Goal: Information Seeking & Learning: Learn about a topic

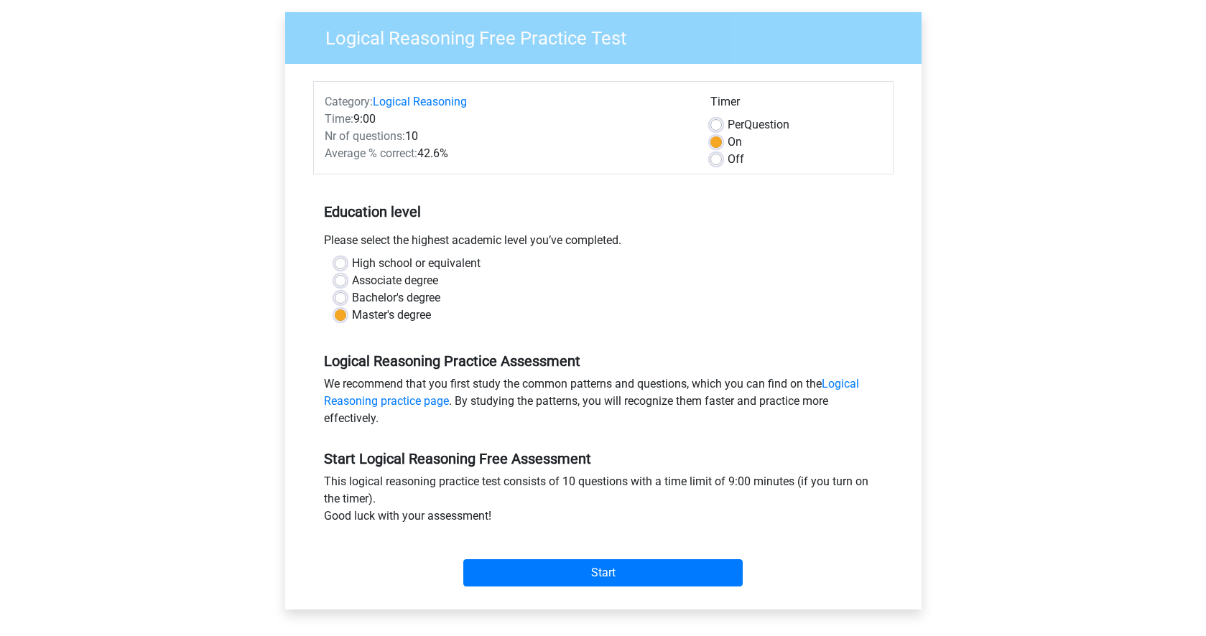
scroll to position [118, 0]
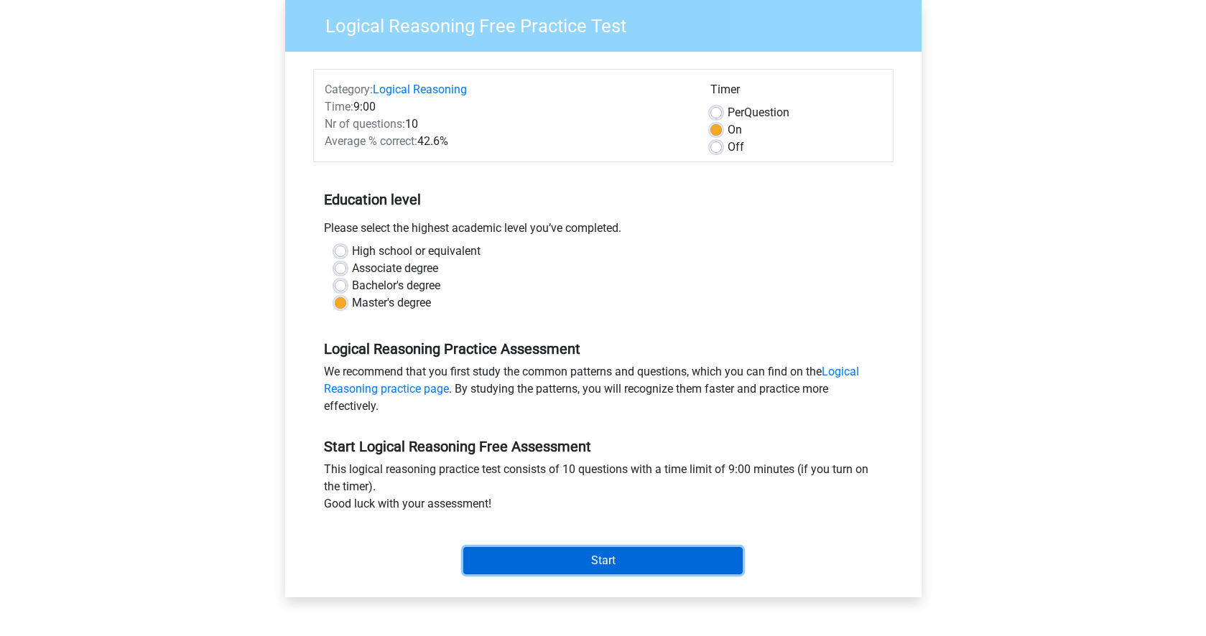
click at [595, 562] on input "Start" at bounding box center [602, 560] width 279 height 27
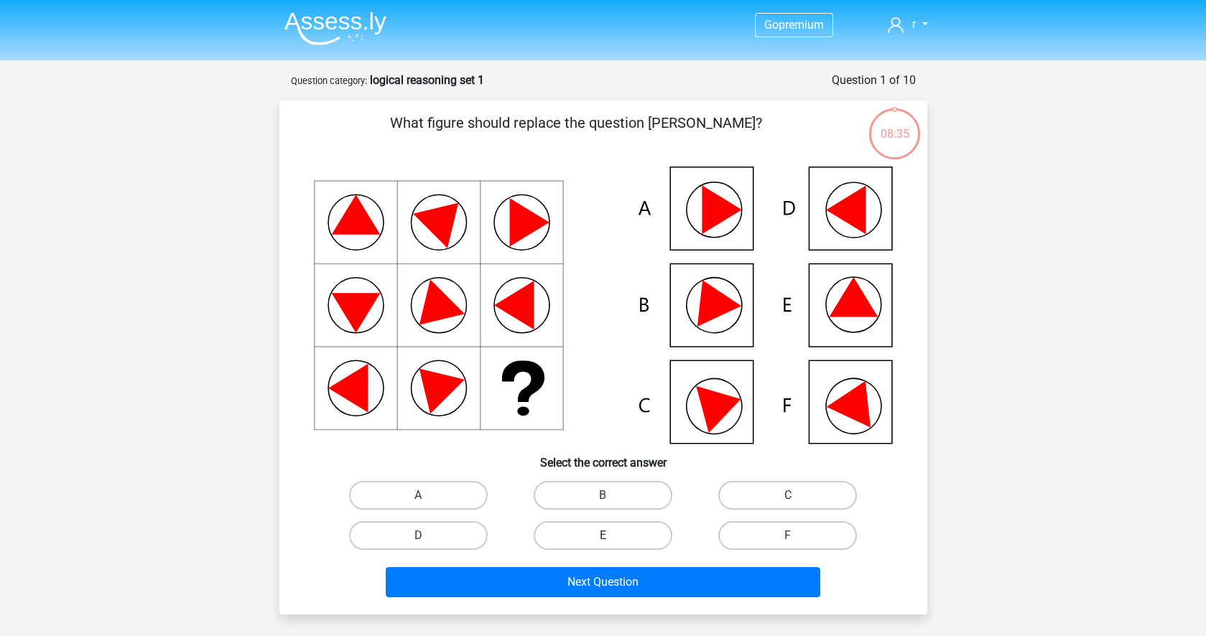
drag, startPoint x: 590, startPoint y: 537, endPoint x: 583, endPoint y: 549, distance: 14.2
click at [590, 536] on label "E" at bounding box center [603, 535] width 139 height 29
click at [603, 536] on input "E" at bounding box center [607, 540] width 9 height 9
radio input "true"
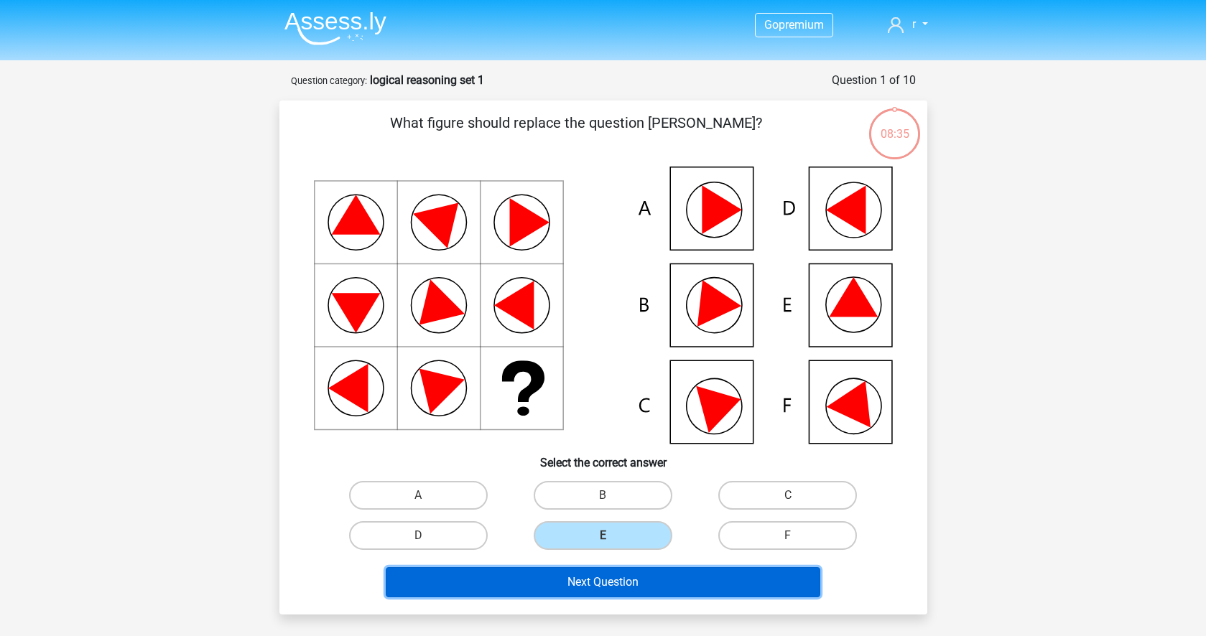
click at [568, 577] on button "Next Question" at bounding box center [603, 582] width 435 height 30
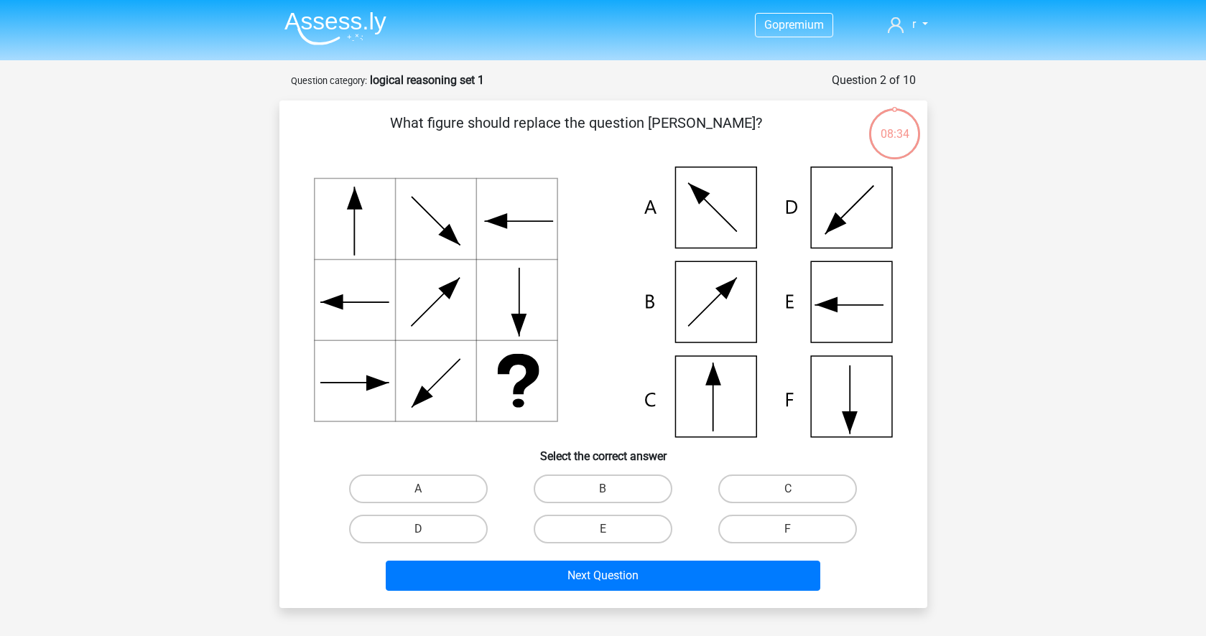
scroll to position [72, 0]
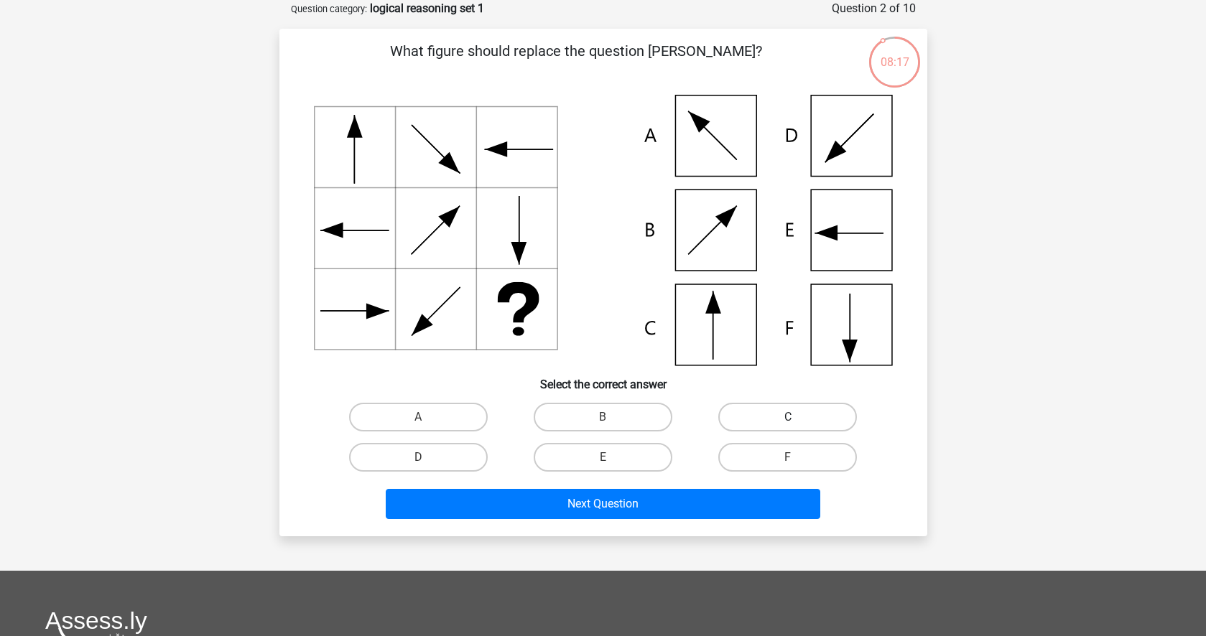
click at [774, 412] on label "C" at bounding box center [787, 417] width 139 height 29
click at [788, 417] on input "C" at bounding box center [792, 421] width 9 height 9
radio input "true"
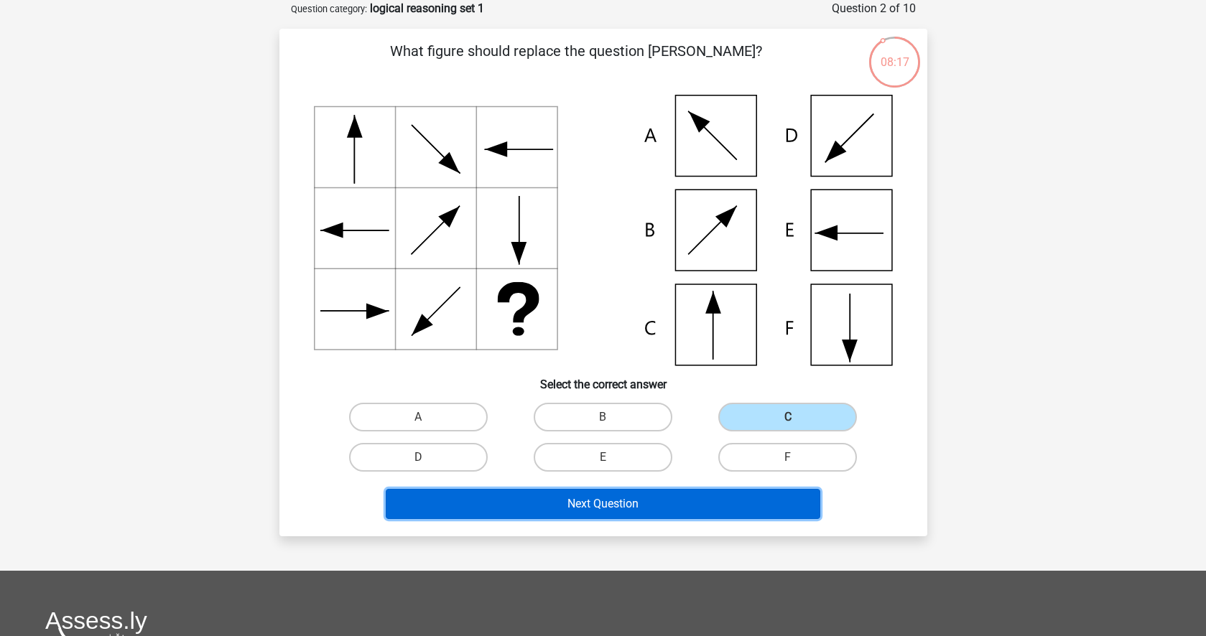
click at [636, 505] on button "Next Question" at bounding box center [603, 504] width 435 height 30
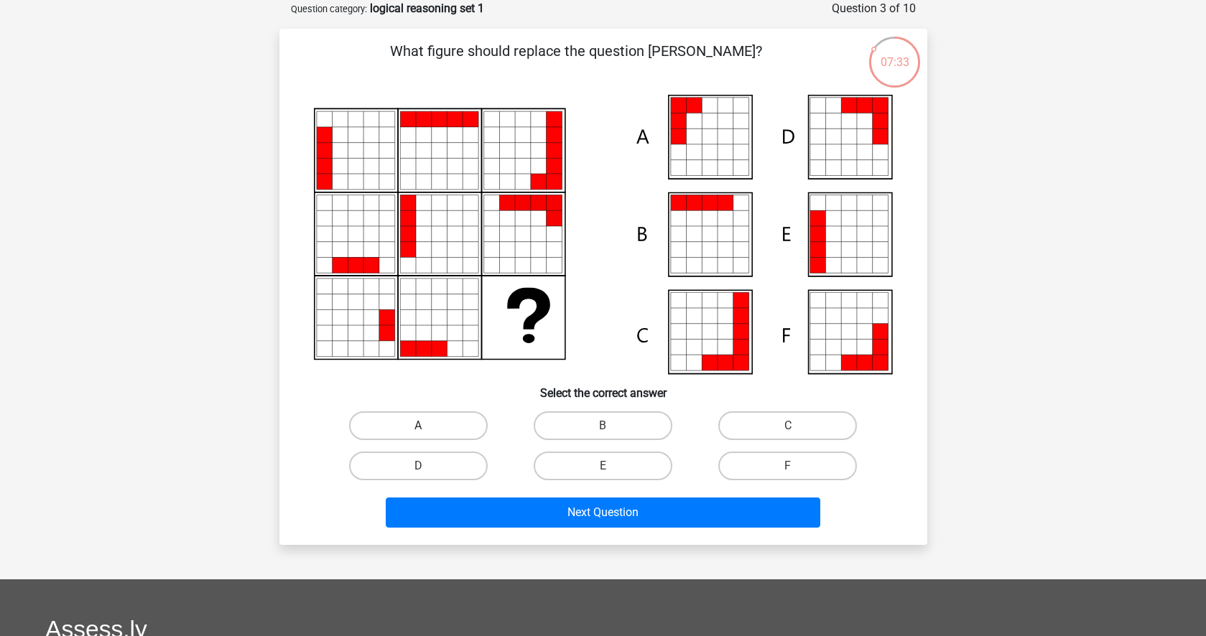
click at [445, 419] on label "A" at bounding box center [418, 426] width 139 height 29
click at [427, 426] on input "A" at bounding box center [422, 430] width 9 height 9
radio input "true"
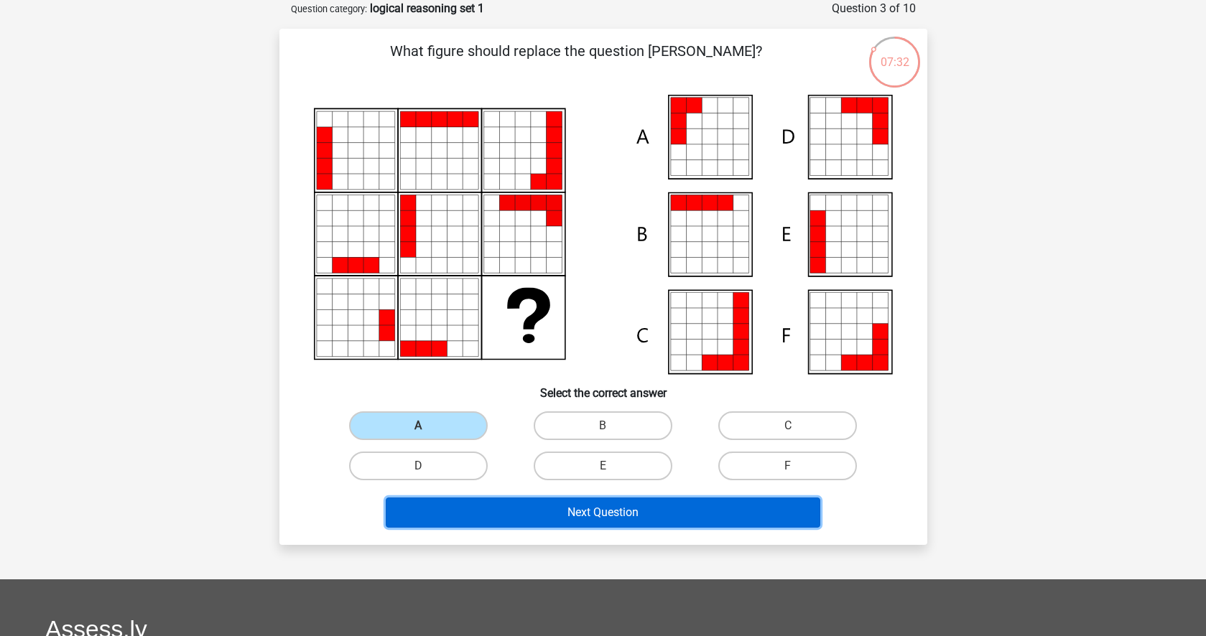
click at [524, 514] on button "Next Question" at bounding box center [603, 513] width 435 height 30
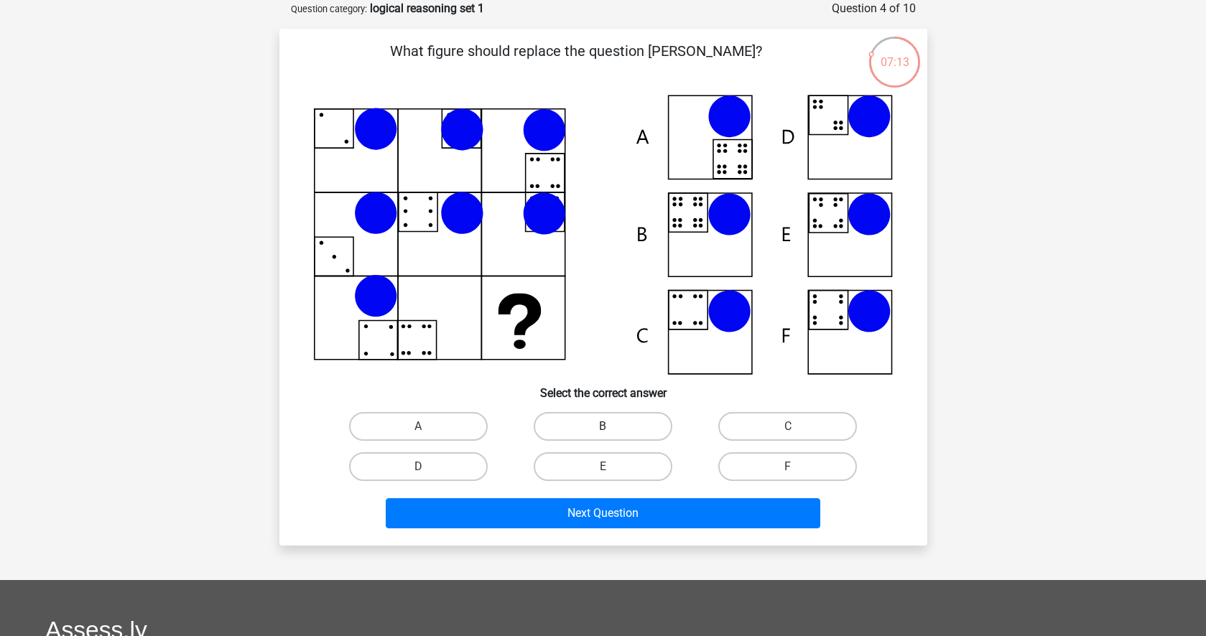
click at [592, 417] on label "B" at bounding box center [603, 426] width 139 height 29
click at [603, 427] on input "B" at bounding box center [607, 431] width 9 height 9
radio input "true"
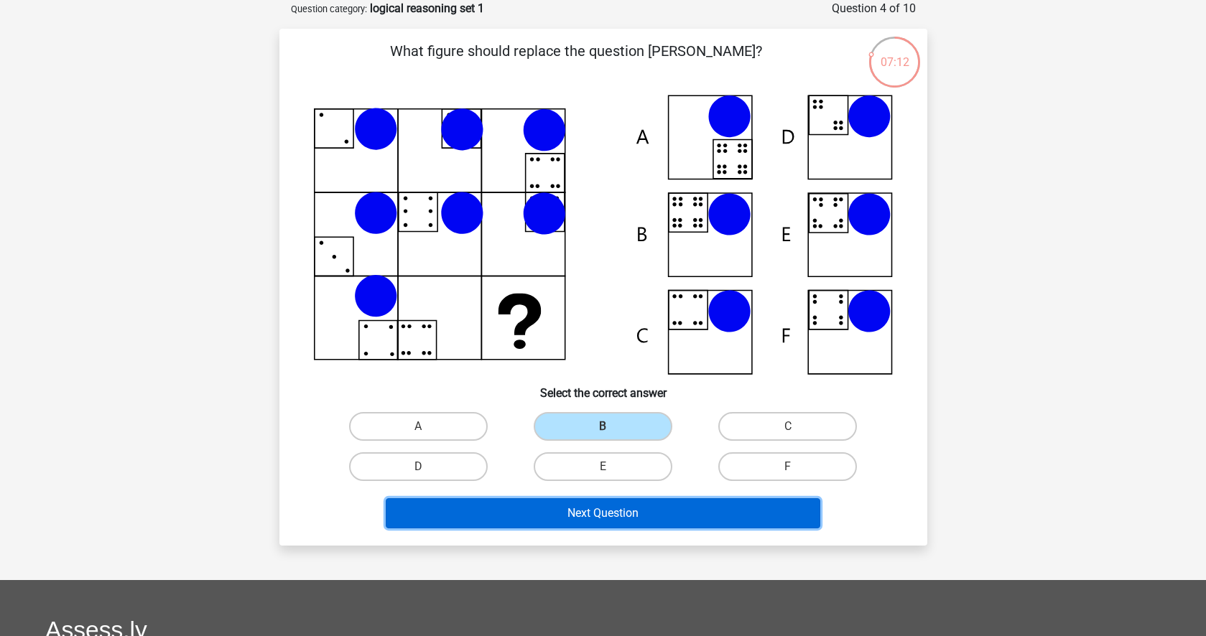
click at [587, 514] on button "Next Question" at bounding box center [603, 513] width 435 height 30
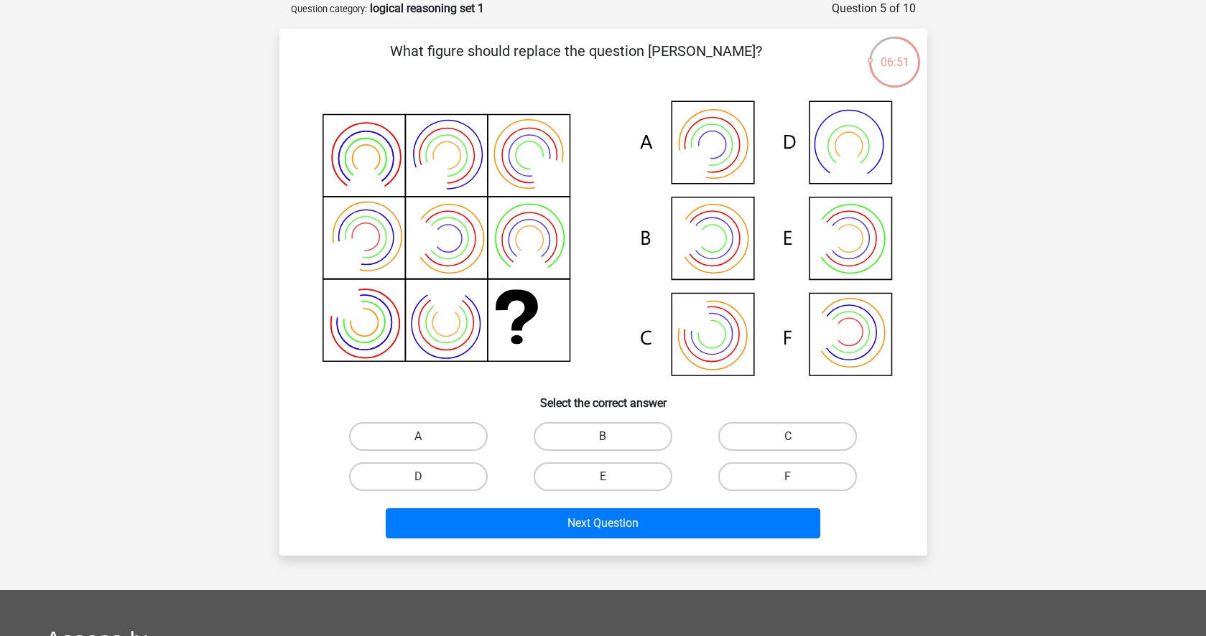
click at [613, 434] on label "B" at bounding box center [603, 436] width 139 height 29
click at [612, 437] on input "B" at bounding box center [607, 441] width 9 height 9
radio input "true"
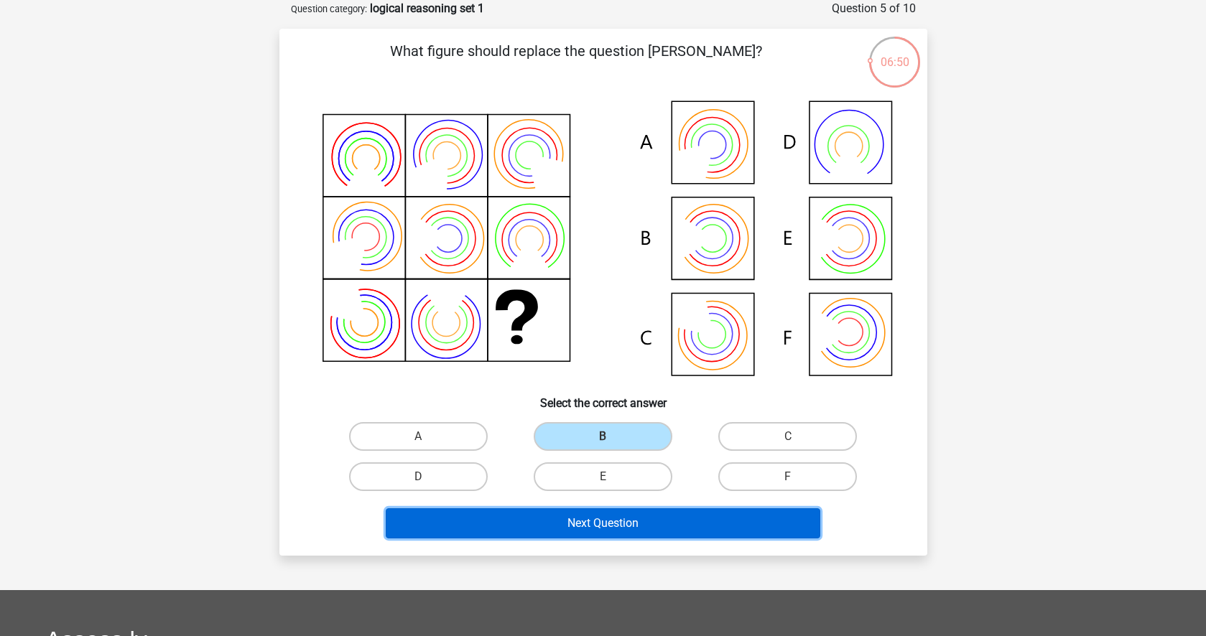
click at [529, 524] on button "Next Question" at bounding box center [603, 524] width 435 height 30
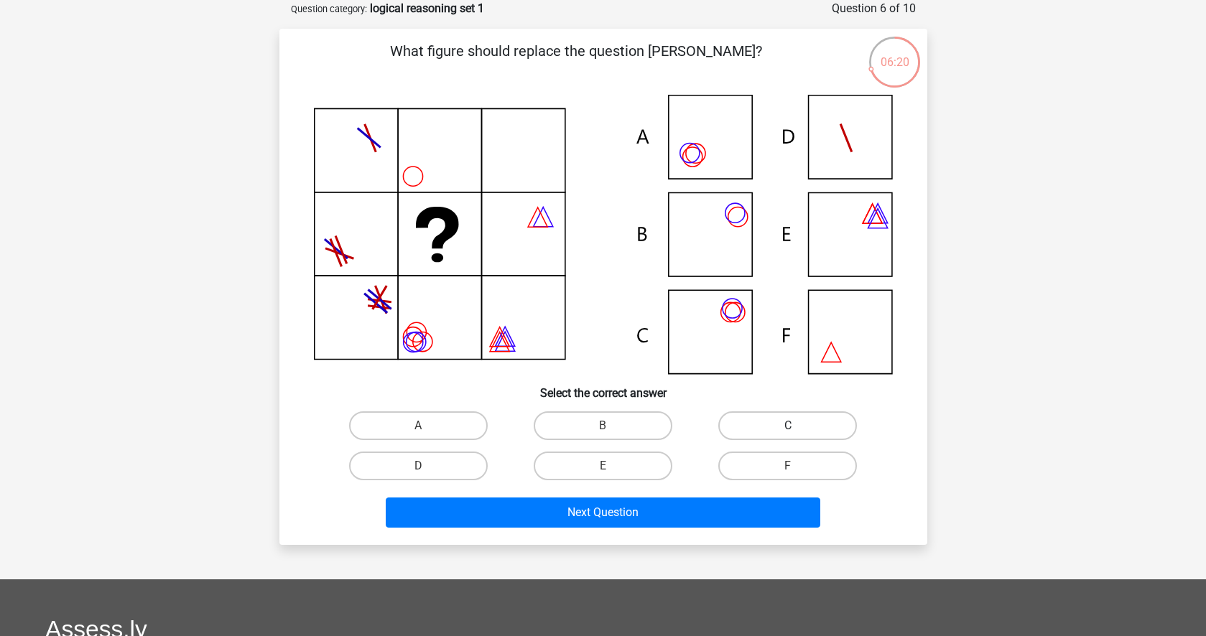
click at [765, 430] on label "C" at bounding box center [787, 426] width 139 height 29
click at [788, 430] on input "C" at bounding box center [792, 430] width 9 height 9
radio input "true"
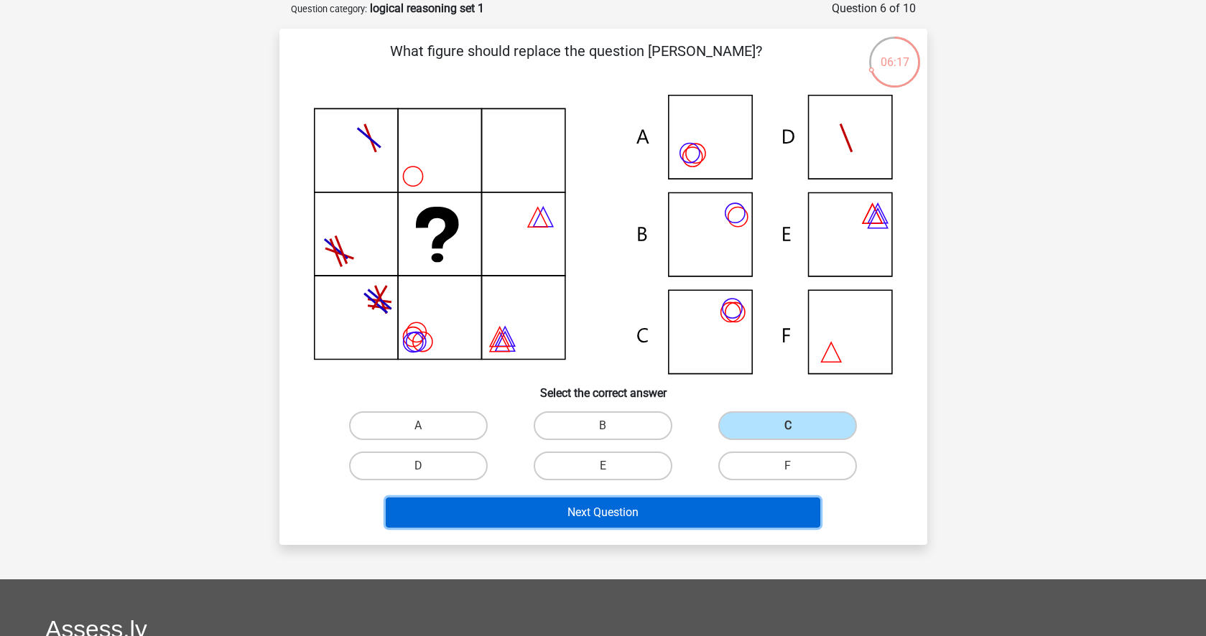
click at [604, 511] on button "Next Question" at bounding box center [603, 513] width 435 height 30
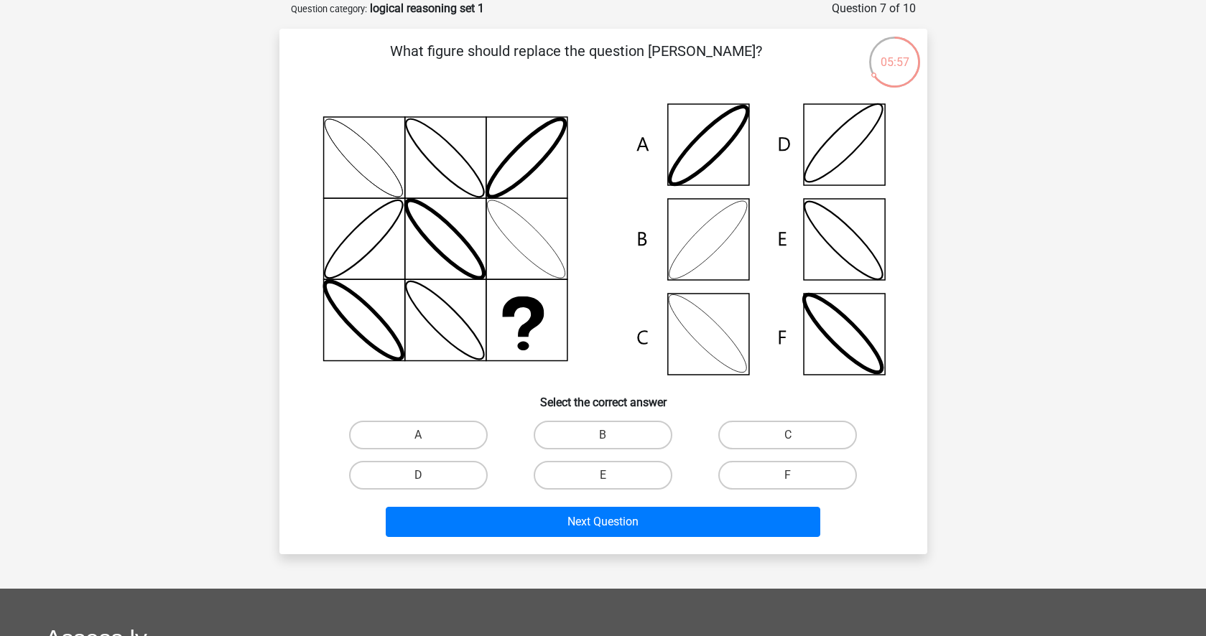
click at [605, 435] on input "B" at bounding box center [607, 439] width 9 height 9
radio input "true"
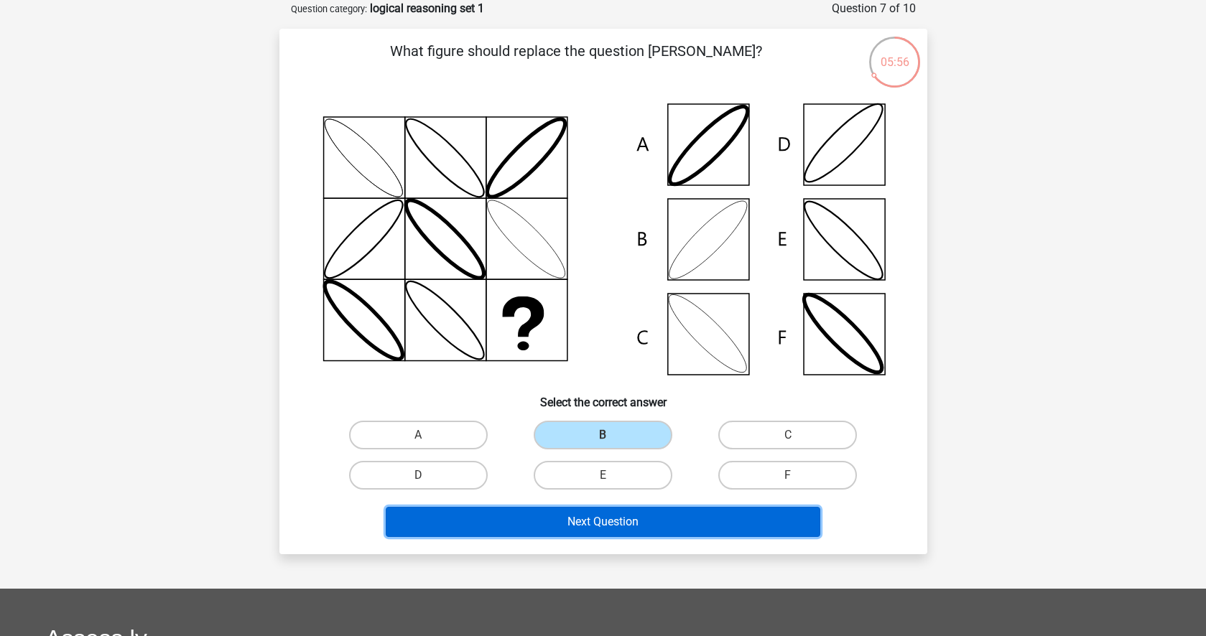
click at [584, 522] on button "Next Question" at bounding box center [603, 522] width 435 height 30
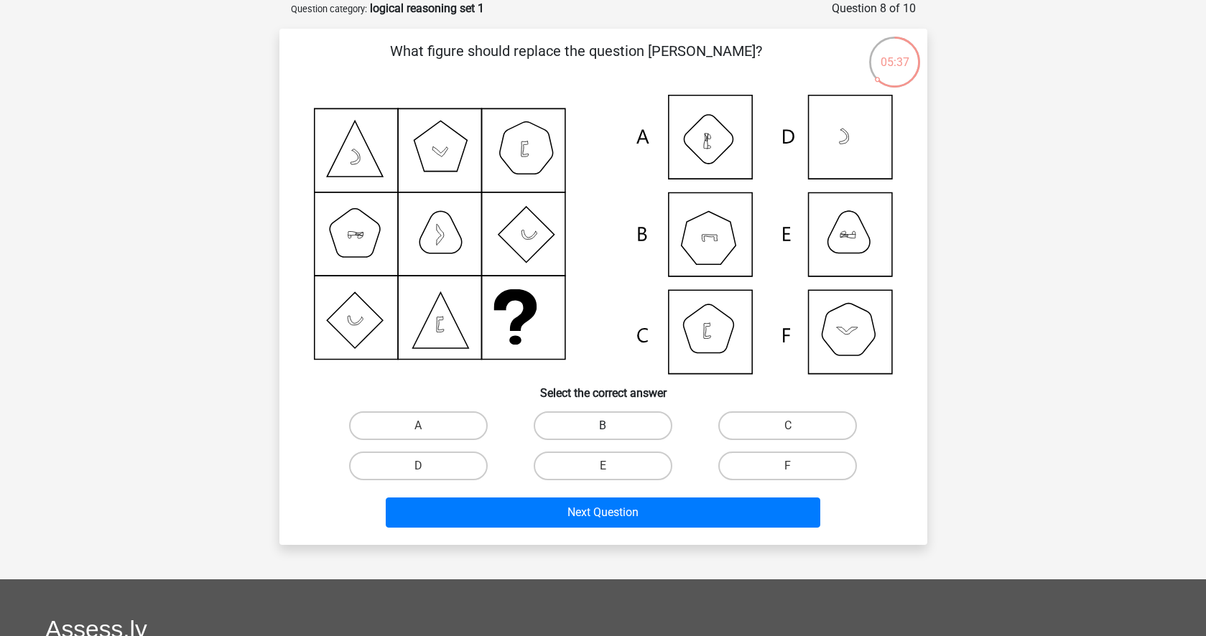
click at [583, 425] on label "B" at bounding box center [603, 426] width 139 height 29
click at [603, 426] on input "B" at bounding box center [607, 430] width 9 height 9
radio input "true"
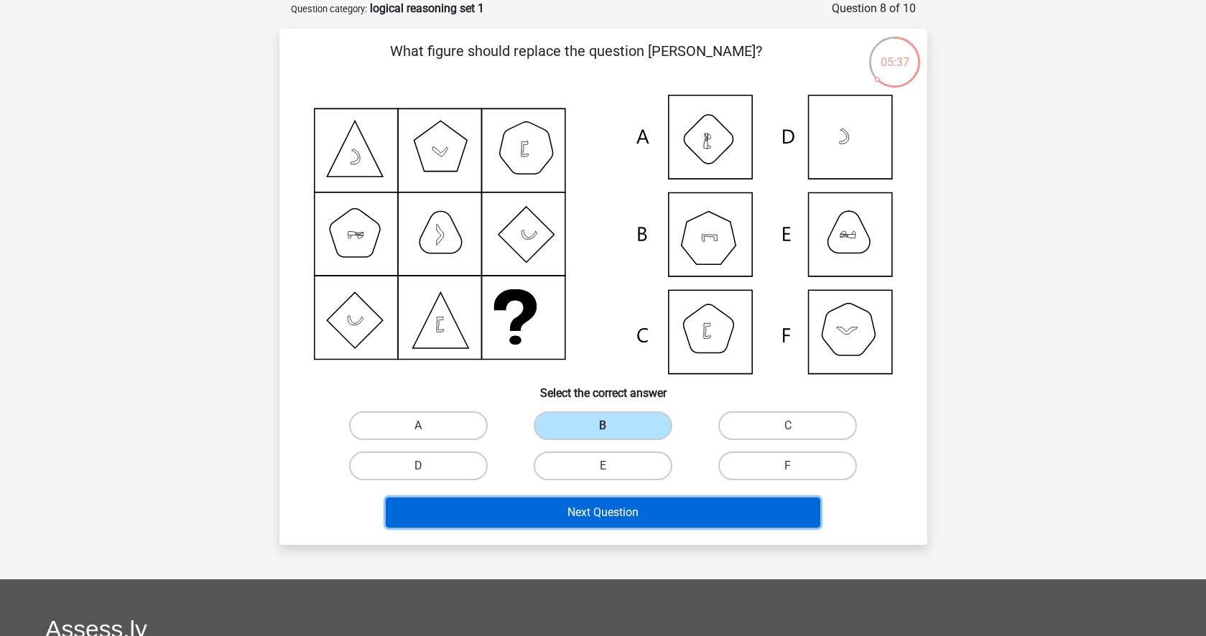
click at [567, 507] on button "Next Question" at bounding box center [603, 513] width 435 height 30
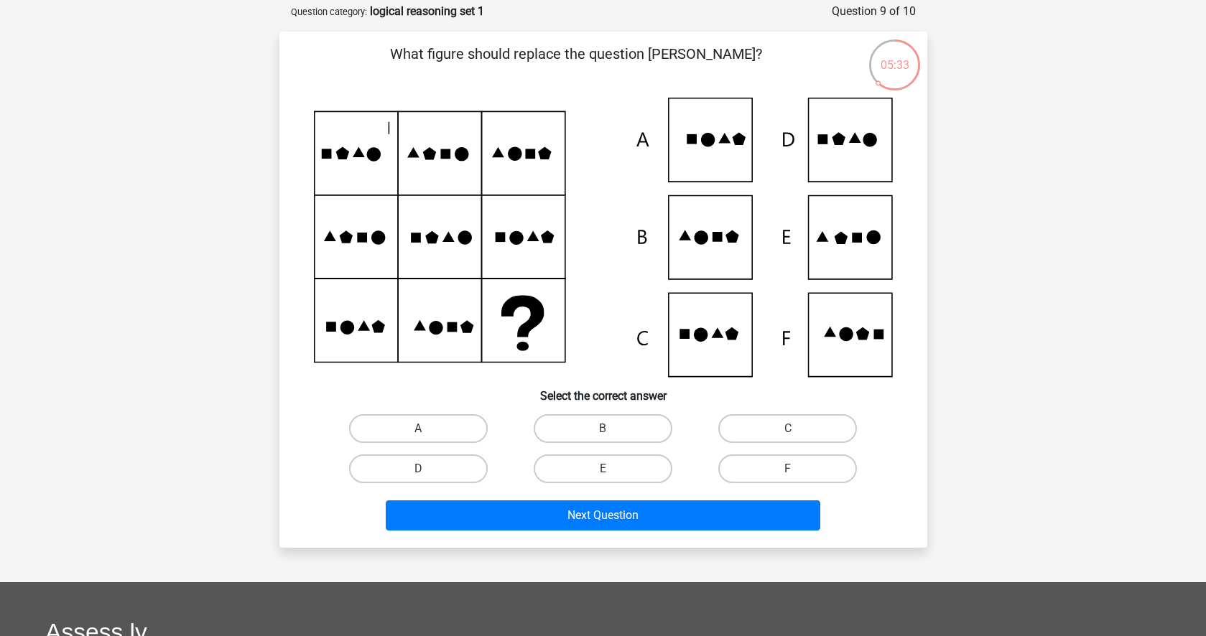
scroll to position [66, 0]
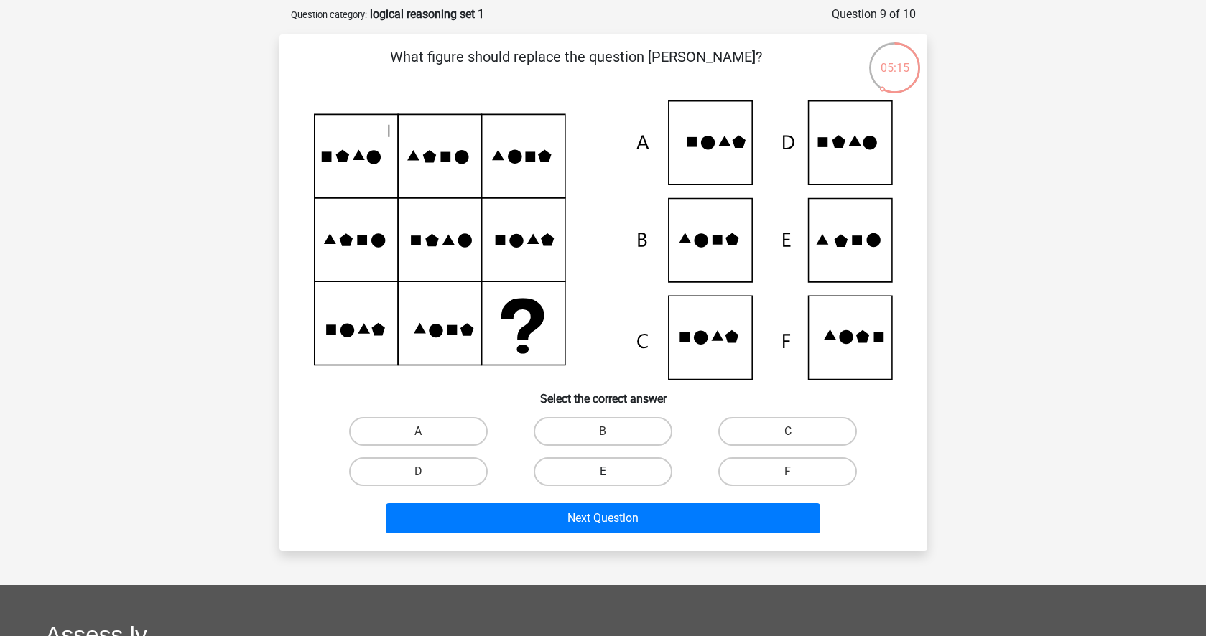
click at [610, 469] on label "E" at bounding box center [603, 472] width 139 height 29
click at [610, 472] on input "E" at bounding box center [607, 476] width 9 height 9
radio input "true"
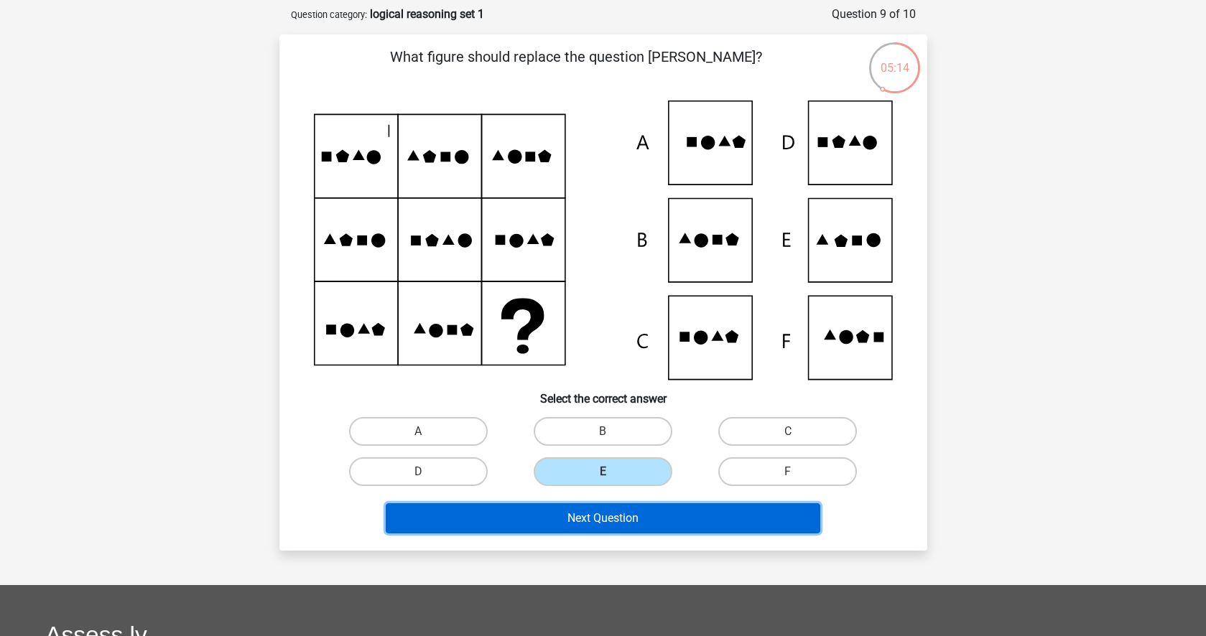
click at [588, 518] on button "Next Question" at bounding box center [603, 518] width 435 height 30
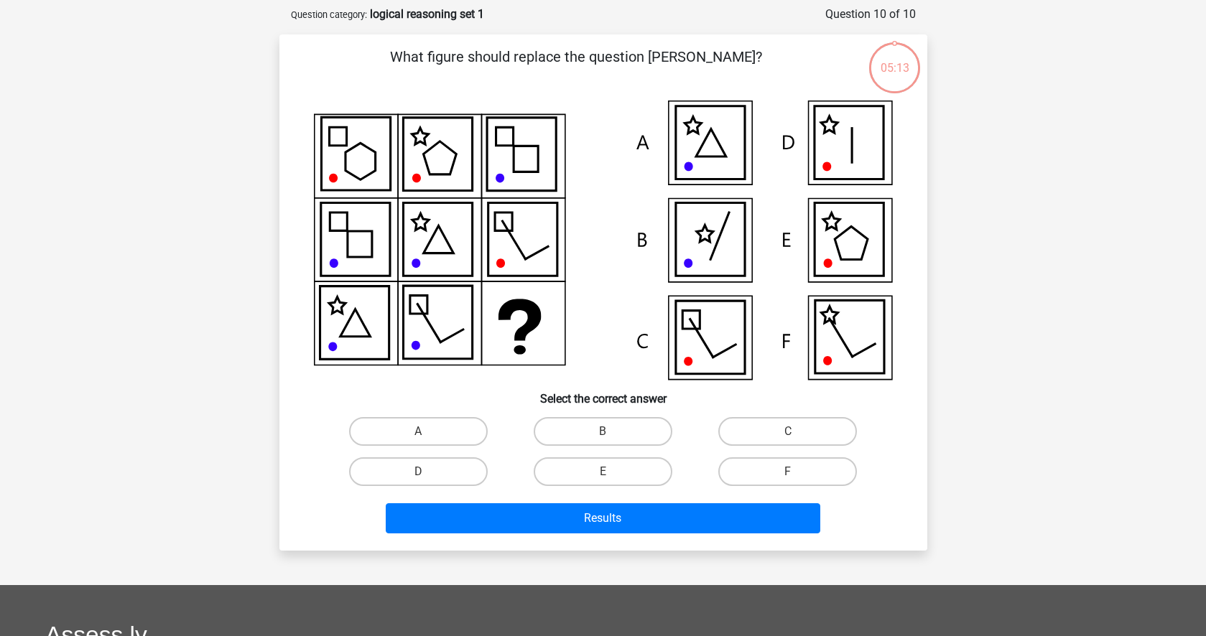
scroll to position [72, 0]
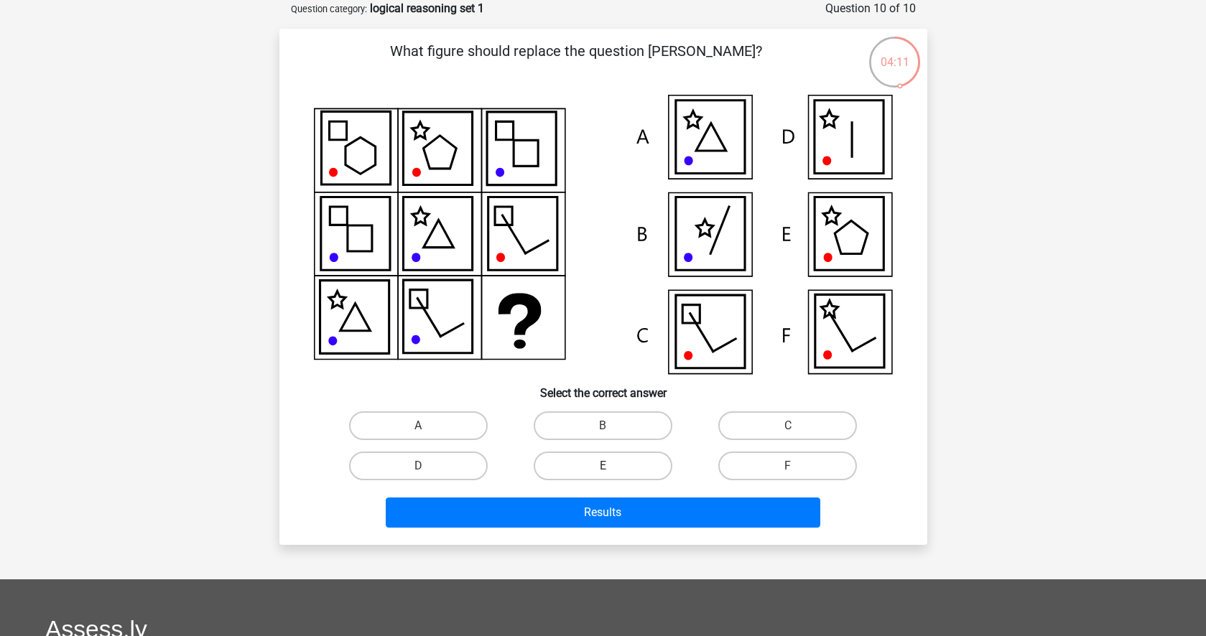
click at [616, 459] on label "E" at bounding box center [603, 466] width 139 height 29
click at [612, 466] on input "E" at bounding box center [607, 470] width 9 height 9
radio input "true"
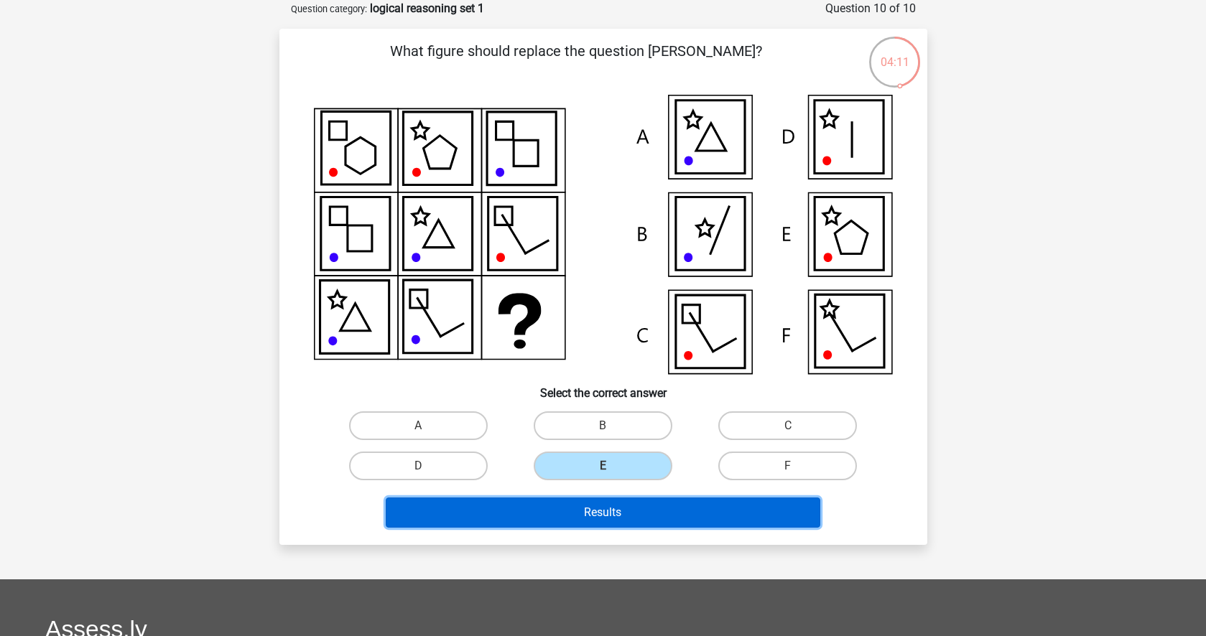
click at [603, 511] on button "Results" at bounding box center [603, 513] width 435 height 30
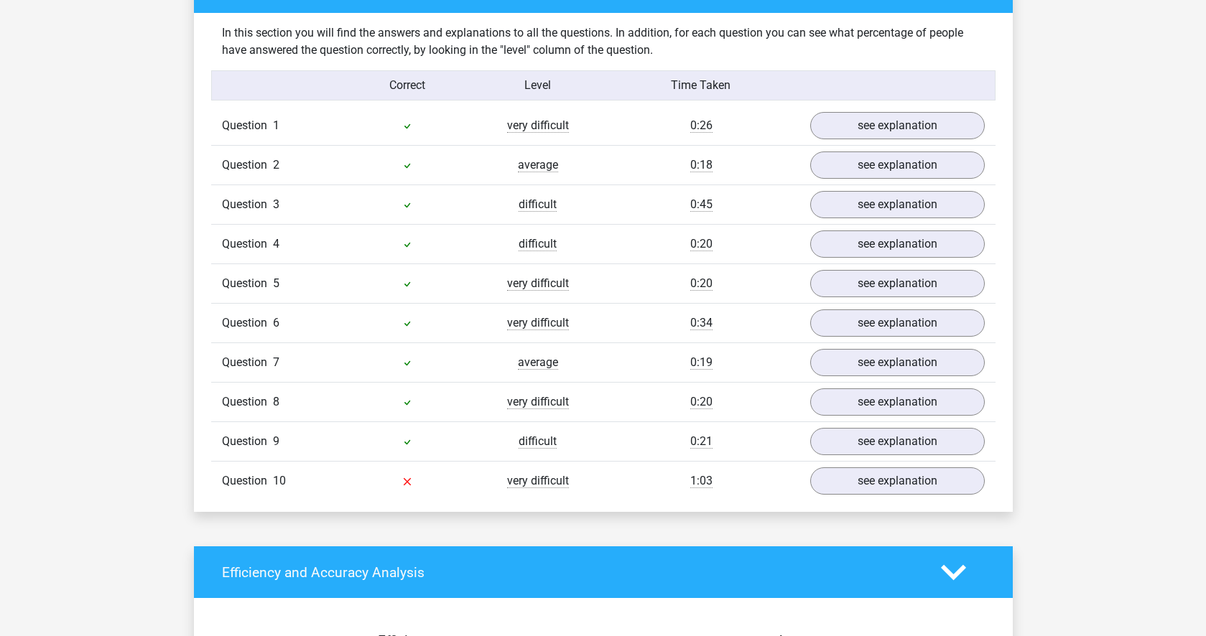
scroll to position [1176, 0]
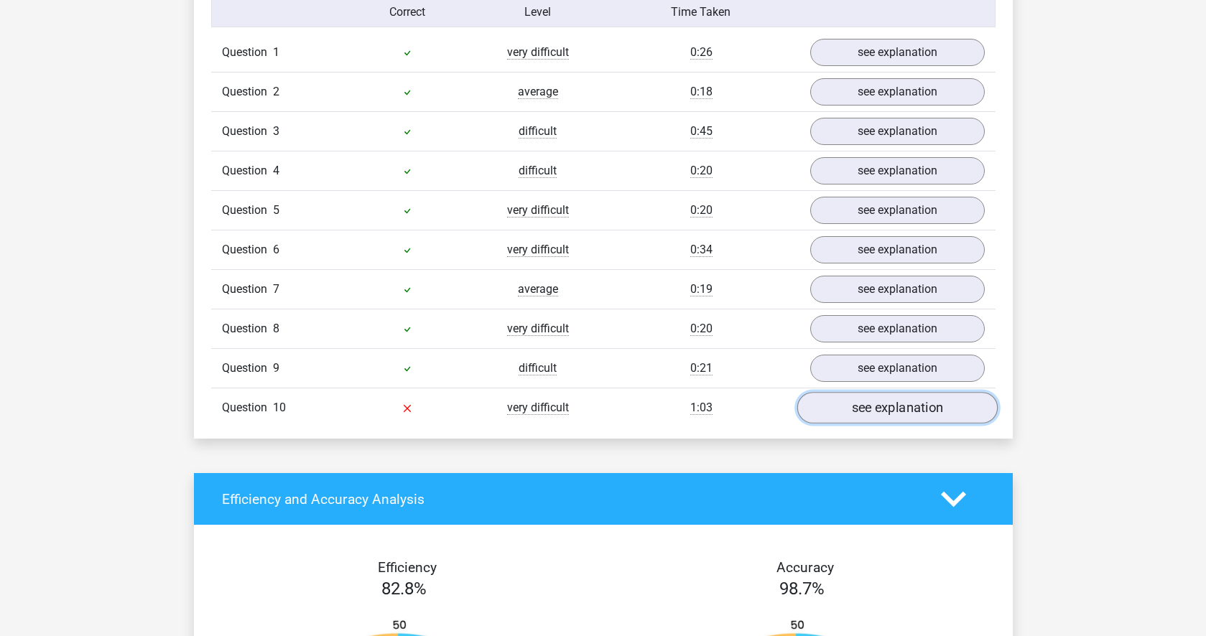
click at [892, 409] on link "see explanation" at bounding box center [897, 408] width 200 height 32
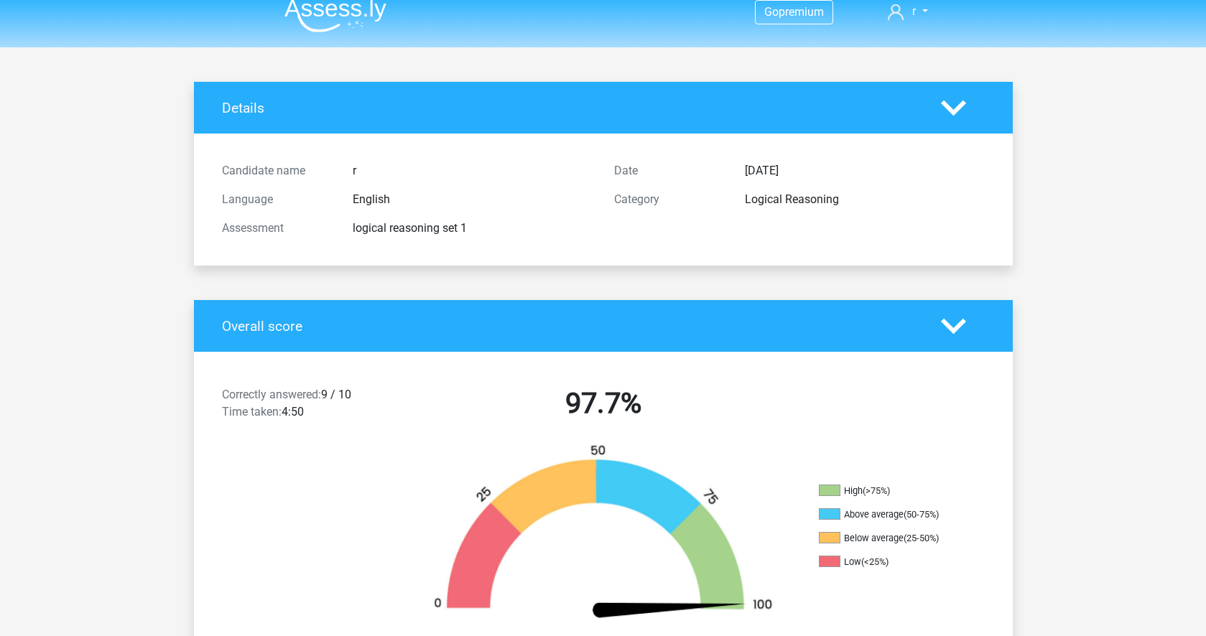
scroll to position [0, 0]
